Goal: Navigation & Orientation: Find specific page/section

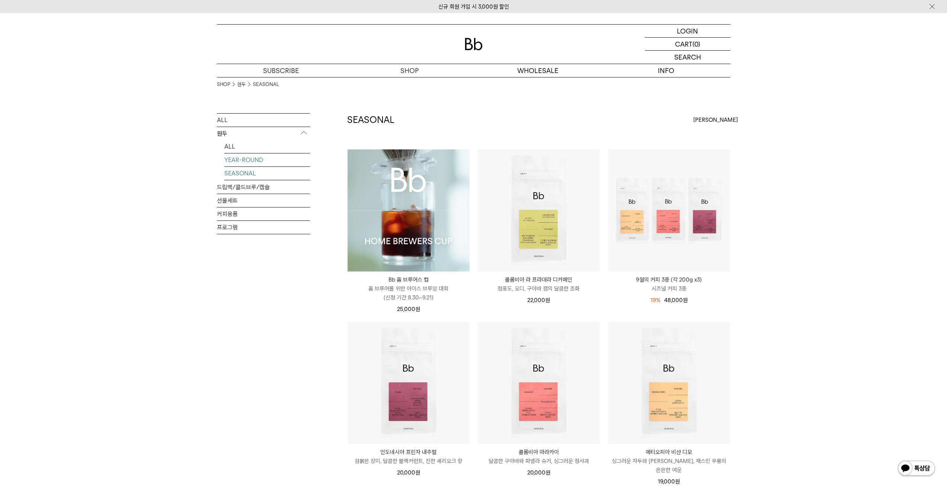
click at [261, 165] on link "YEAR-ROUND" at bounding box center [267, 159] width 86 height 13
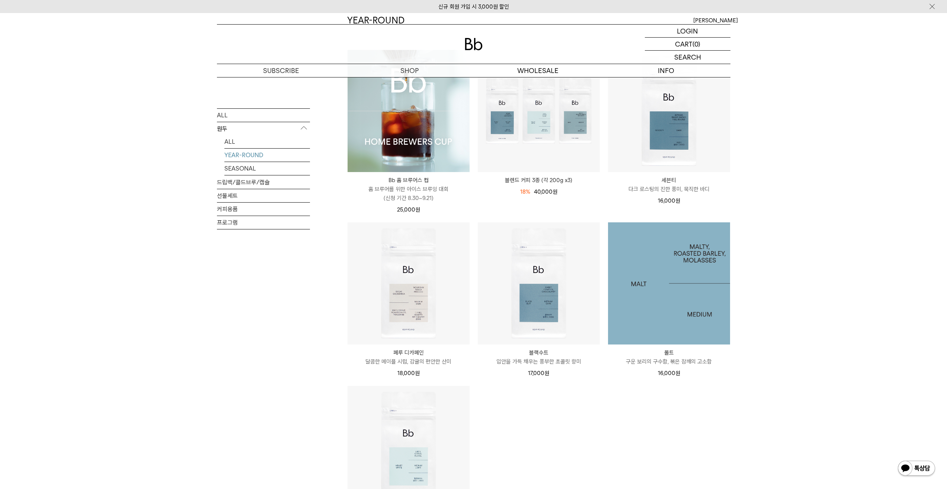
scroll to position [198, 0]
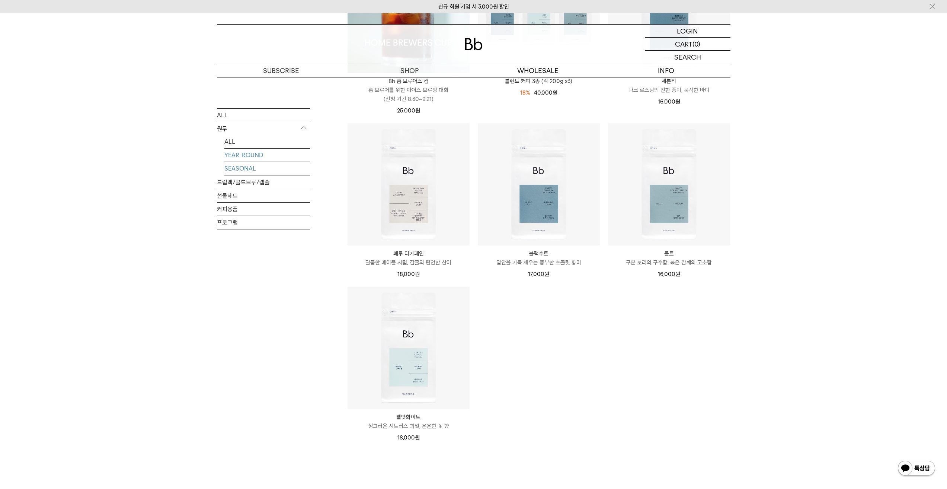
click at [276, 170] on link "SEASONAL" at bounding box center [267, 168] width 86 height 13
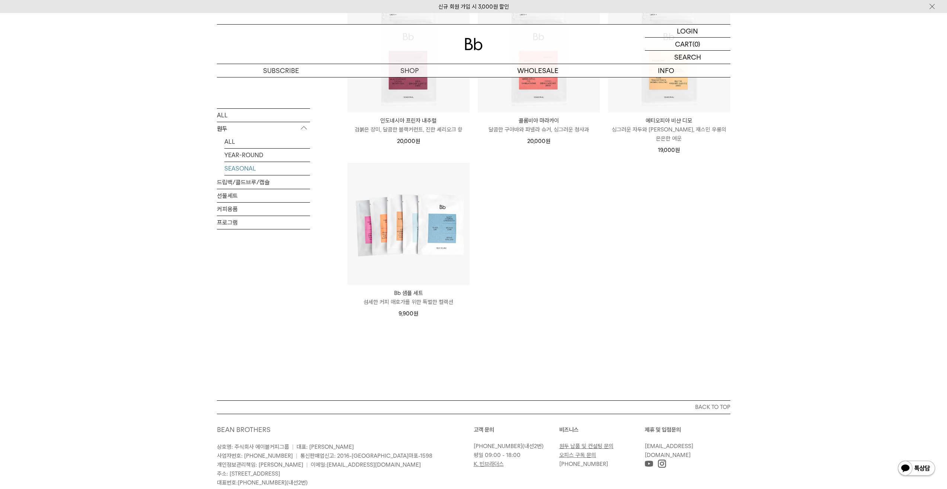
scroll to position [376, 0]
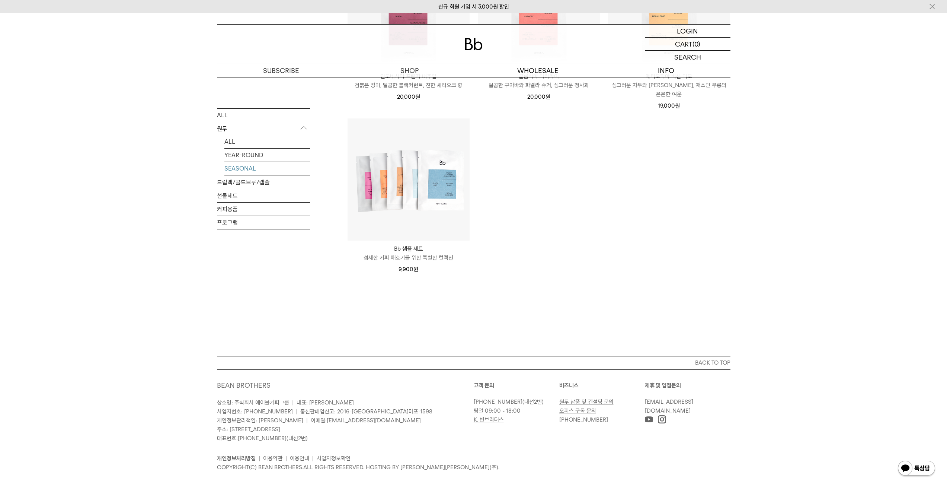
drag, startPoint x: 848, startPoint y: 124, endPoint x: 907, endPoint y: 1, distance: 135.7
click at [848, 124] on div "SHOP 원두 SEASONAL ALL 원두 ALL YEAR-ROUND SEASONAL 드립백/콜드브루/캡슐 선물세트 커피용품 프로그램 SEAS…" at bounding box center [473, 28] width 947 height 654
